Goal: Ask a question

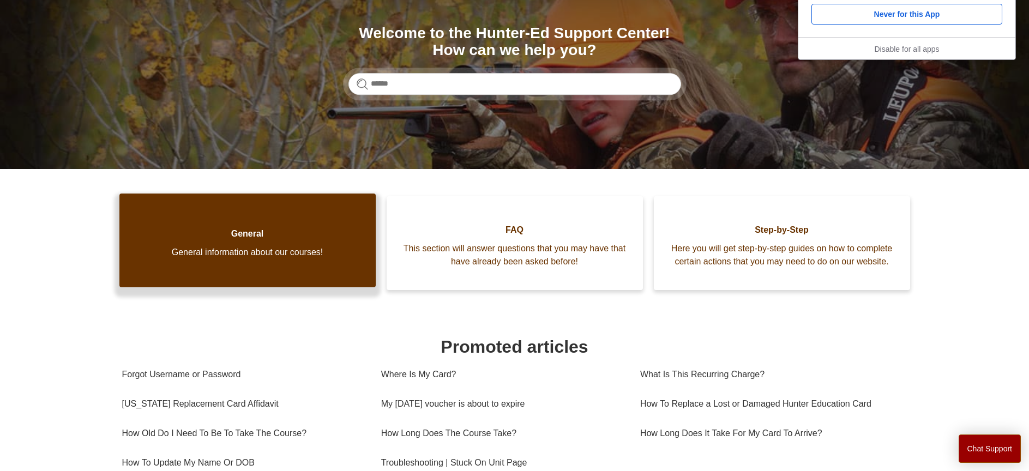
scroll to position [196, 0]
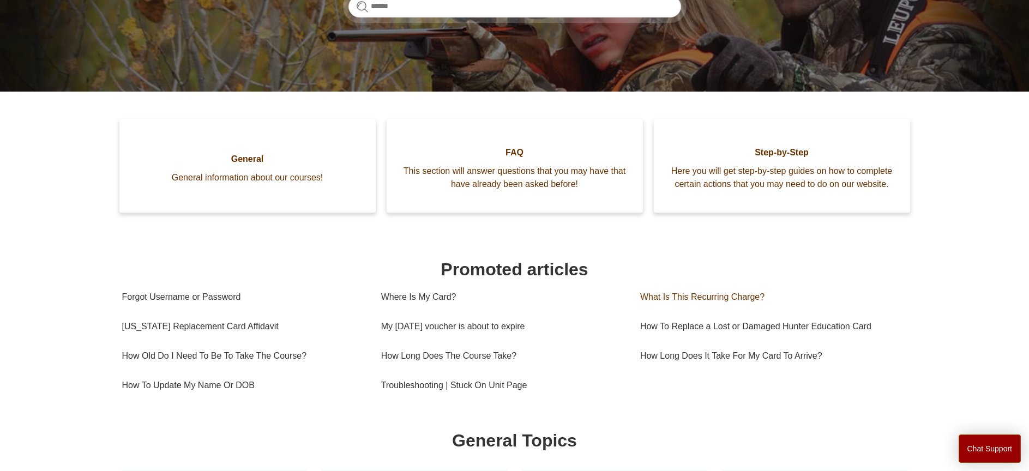
click at [679, 305] on link "What Is This Recurring Charge?" at bounding box center [769, 296] width 259 height 29
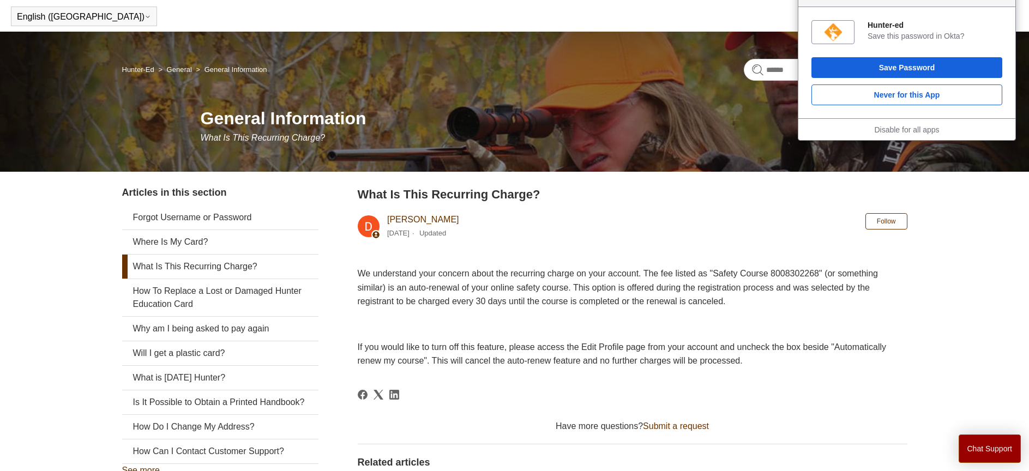
scroll to position [40, 0]
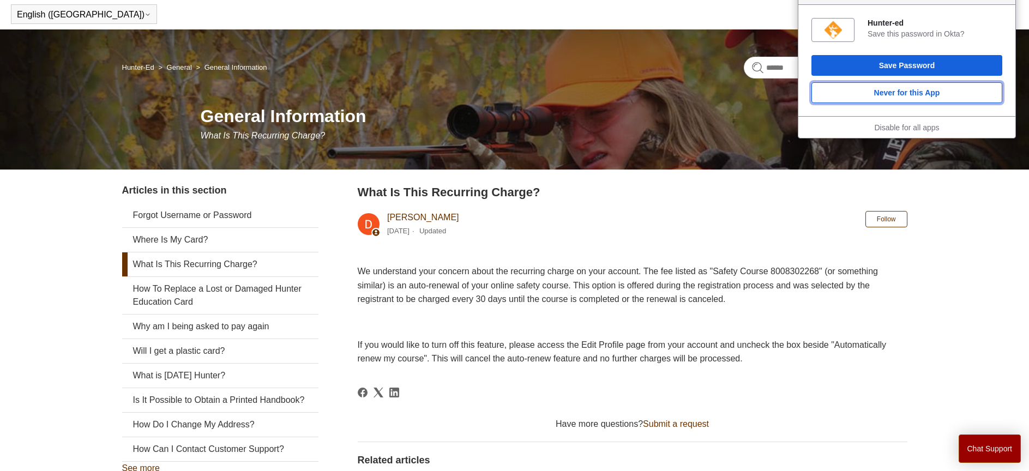
click at [879, 93] on button "Never for this App" at bounding box center [906, 92] width 191 height 21
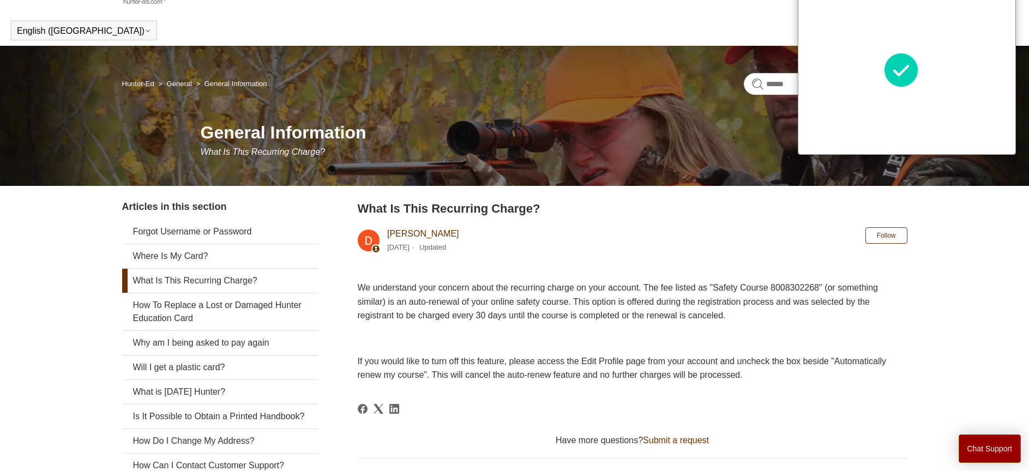
scroll to position [0, 0]
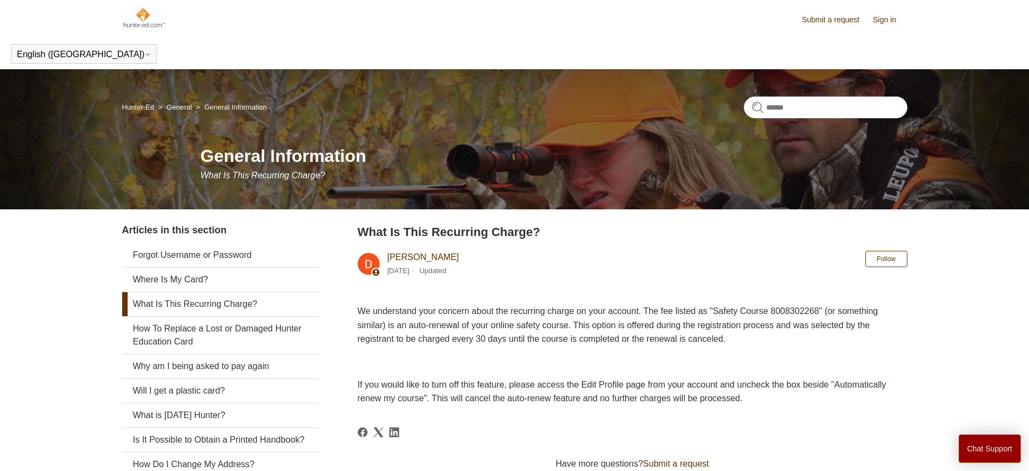
click at [888, 15] on link "Sign in" at bounding box center [890, 19] width 34 height 11
